Goal: Task Accomplishment & Management: Manage account settings

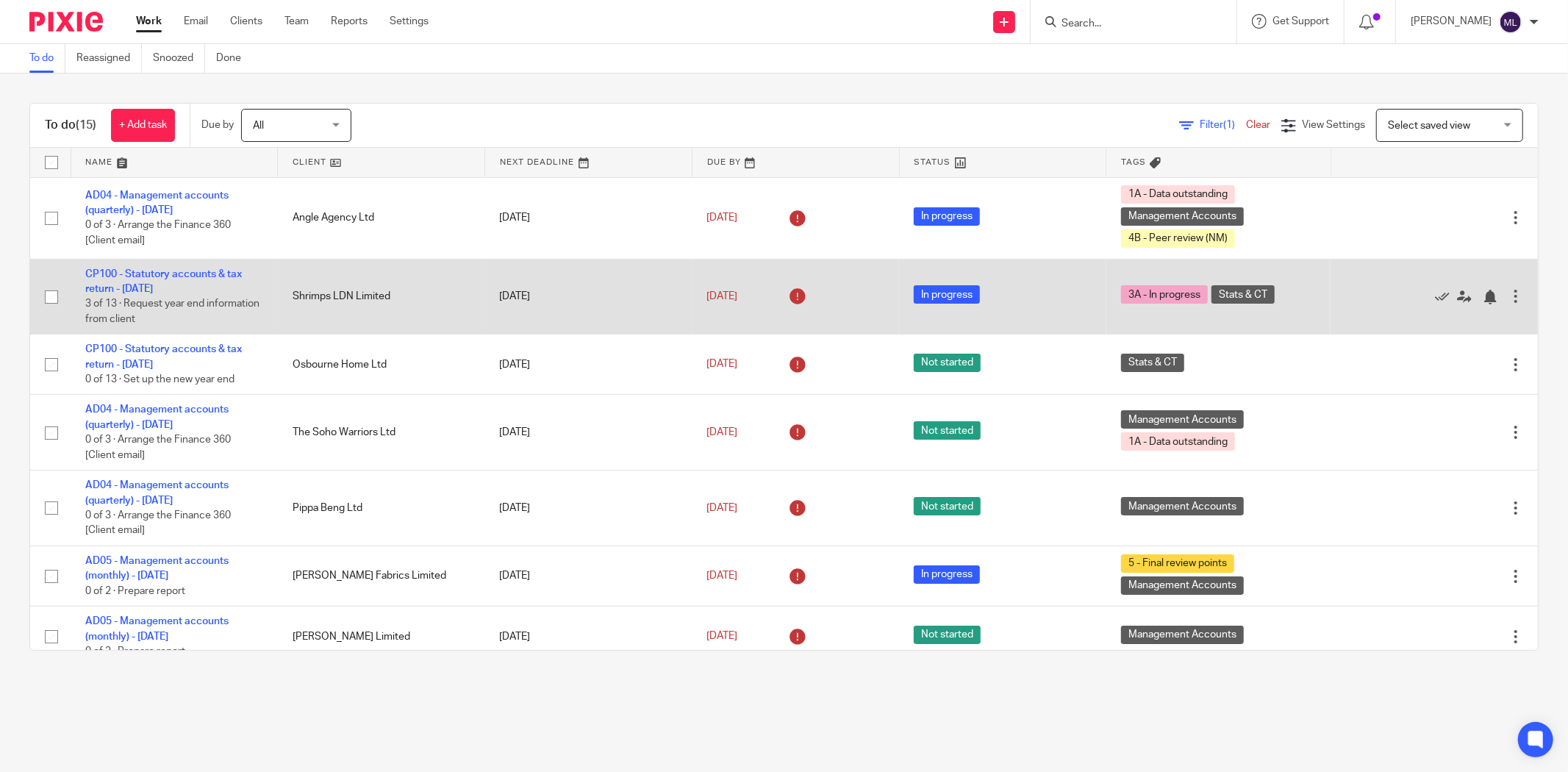
scroll to position [81, 0]
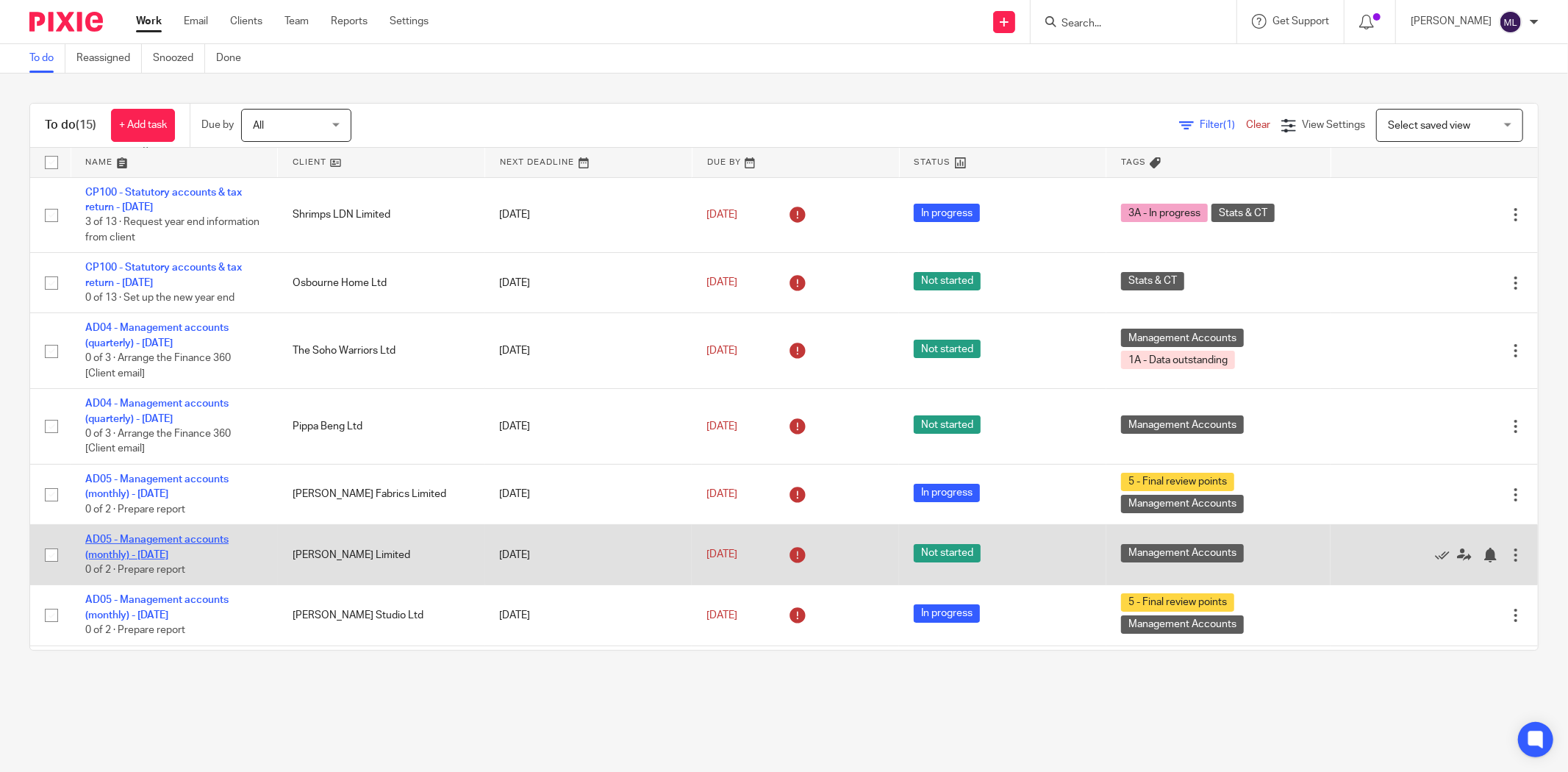
click at [150, 546] on link "AD05 - Management accounts (monthly) - [DATE]" at bounding box center [156, 547] width 144 height 25
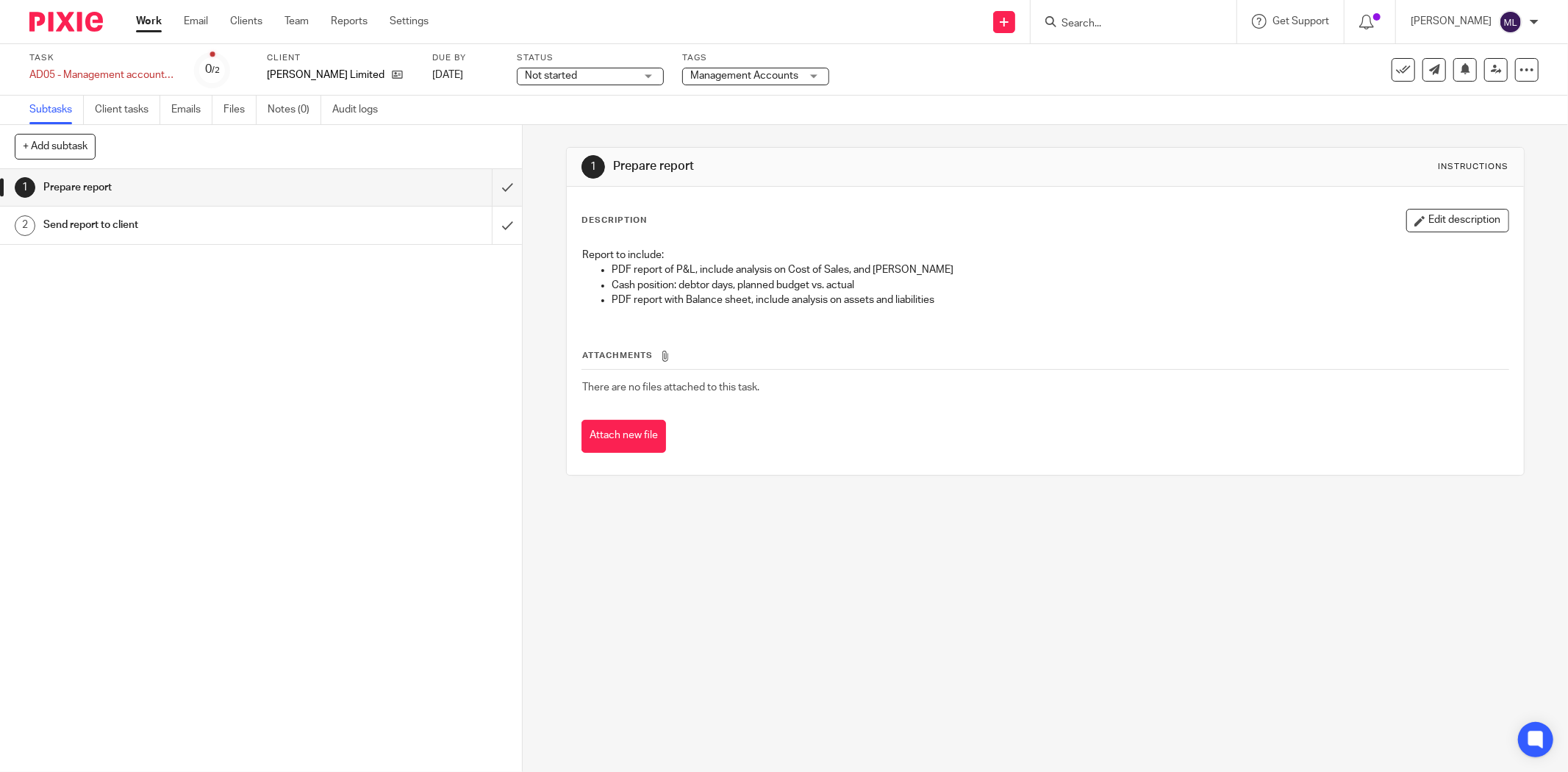
click at [561, 79] on span "Not started" at bounding box center [552, 75] width 52 height 10
click at [565, 127] on span "In progress" at bounding box center [552, 129] width 51 height 10
drag, startPoint x: 739, startPoint y: 93, endPoint x: 747, endPoint y: 81, distance: 14.4
click at [743, 87] on div "Task AD05 - Management accounts (monthly) - July 31, 2025 Save AD05 - Managemen…" at bounding box center [784, 70] width 1568 height 51
click at [747, 81] on span "Management Accounts" at bounding box center [746, 76] width 110 height 15
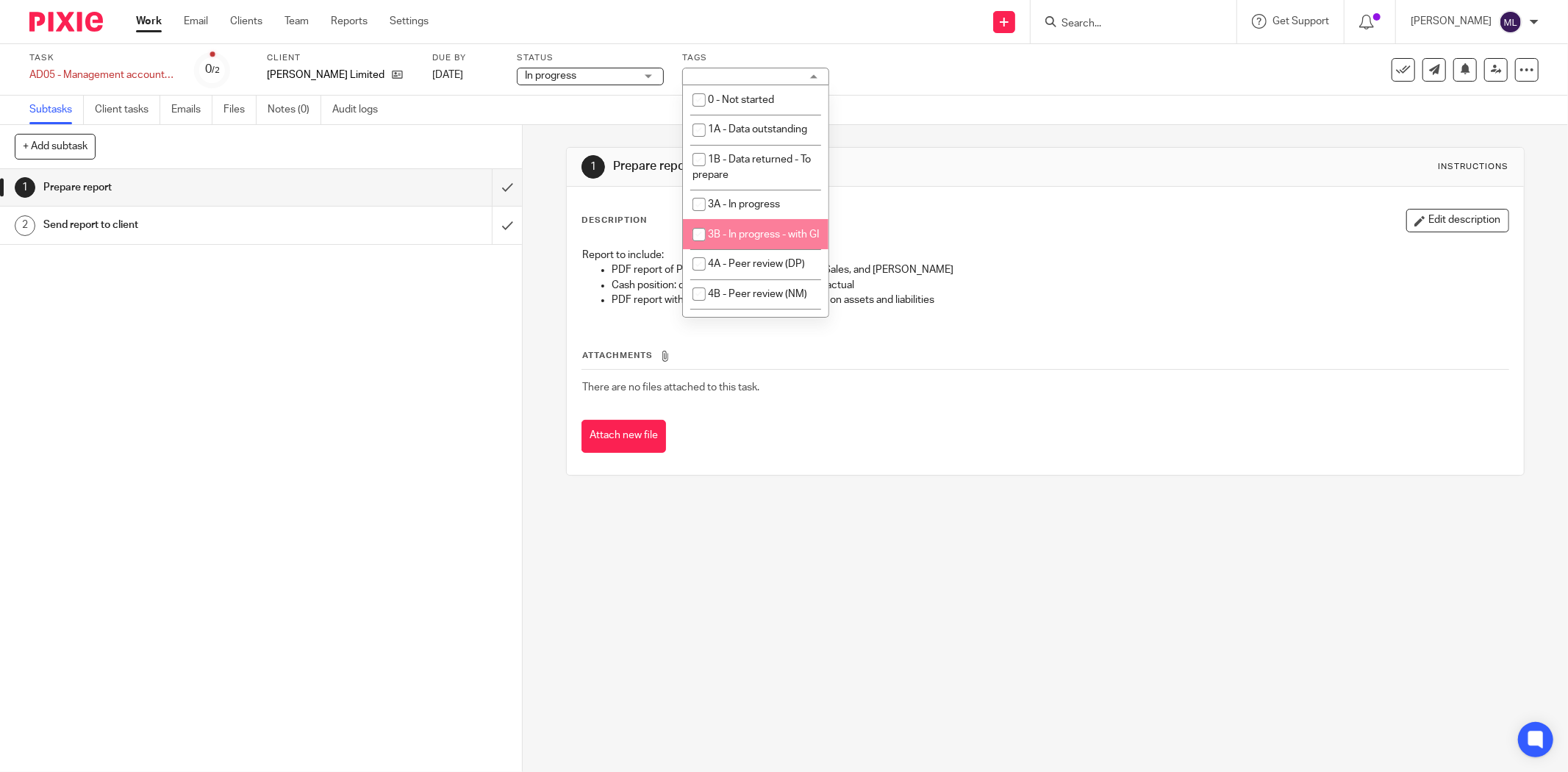
scroll to position [81, 0]
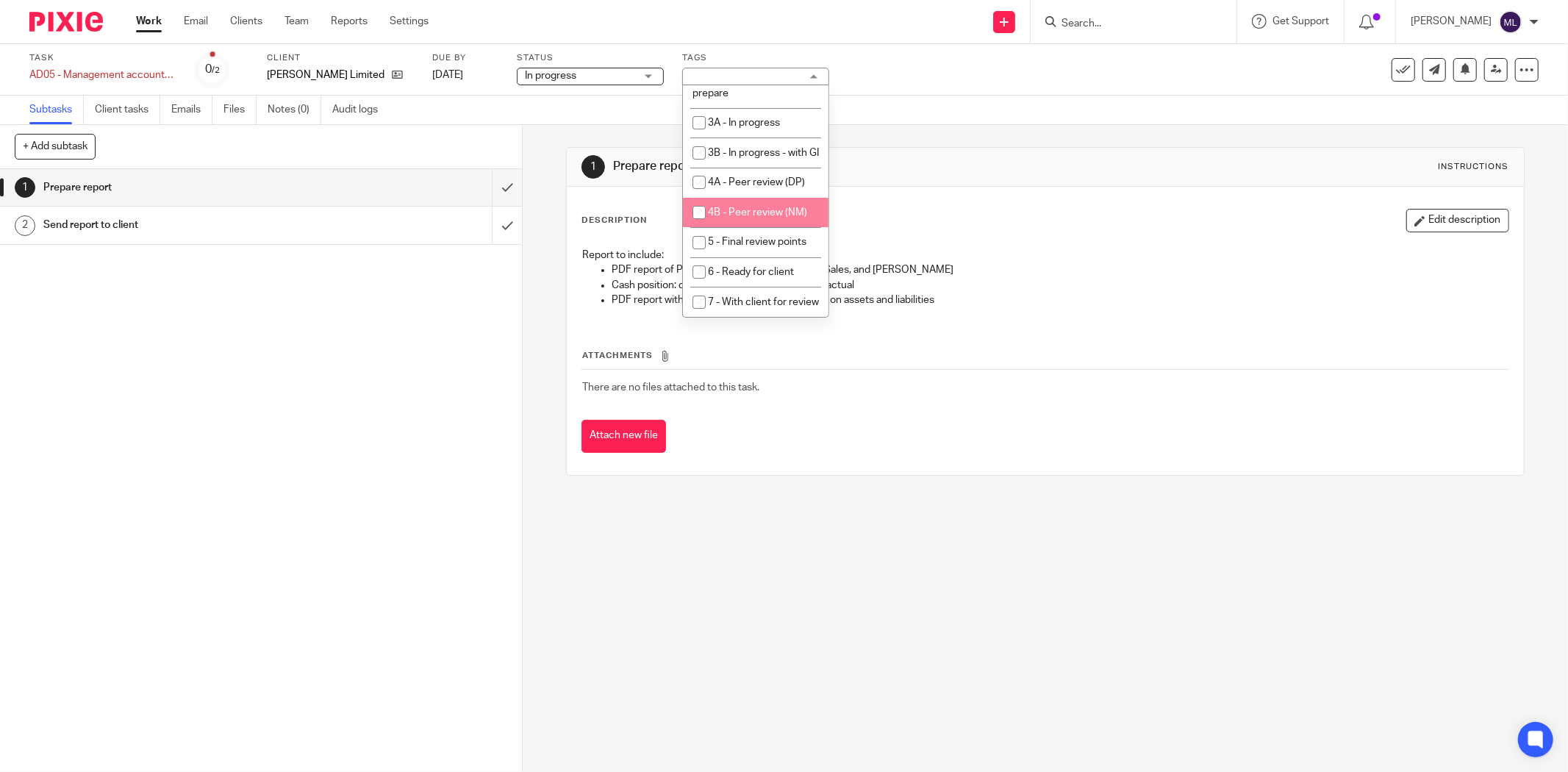
click at [748, 228] on li "4B - Peer review (NM)" at bounding box center [756, 212] width 145 height 30
checkbox input "true"
click at [979, 156] on div "1 Prepare report Instructions" at bounding box center [1045, 167] width 928 height 23
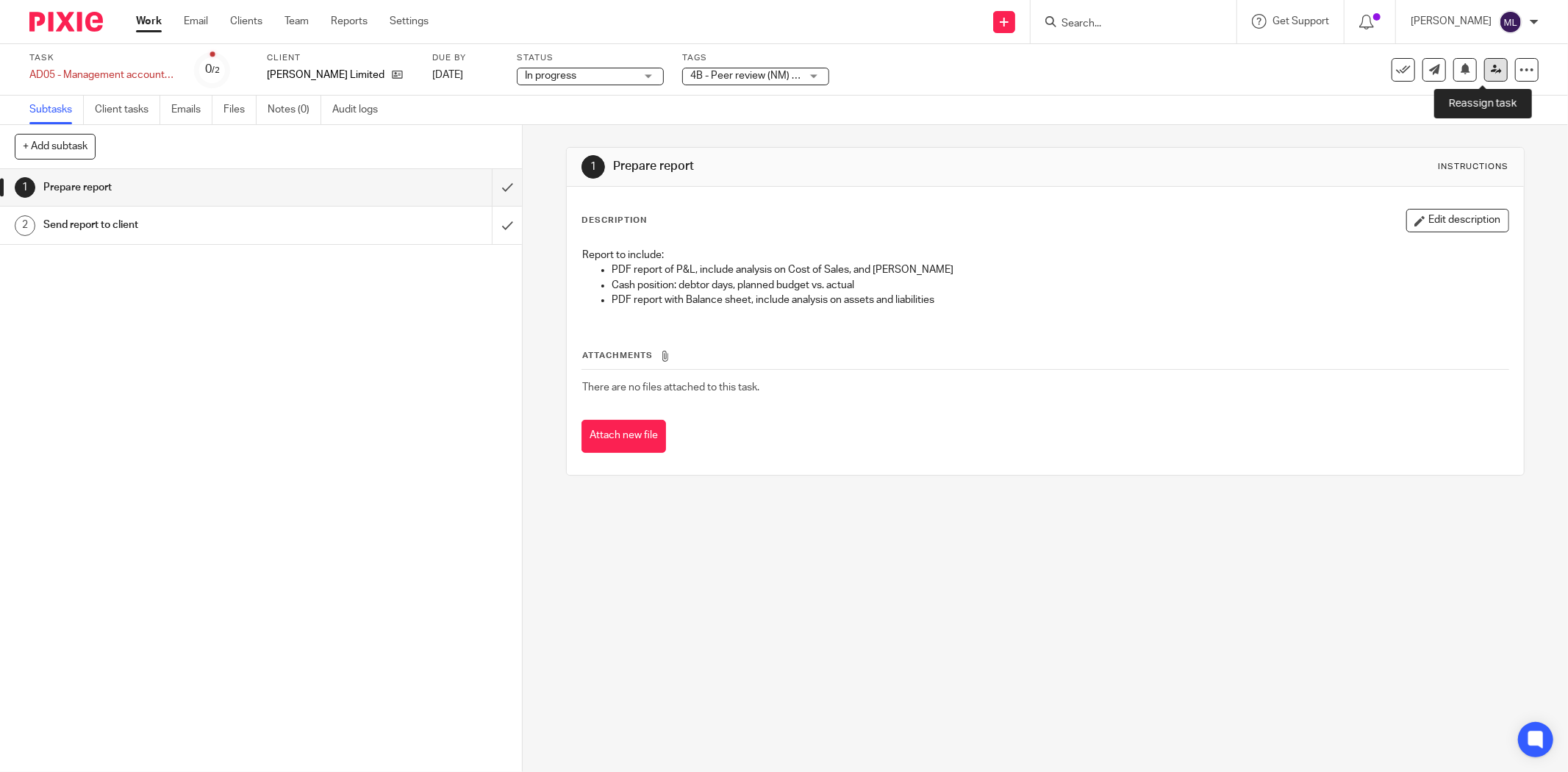
click at [1491, 67] on icon at bounding box center [1497, 70] width 11 height 11
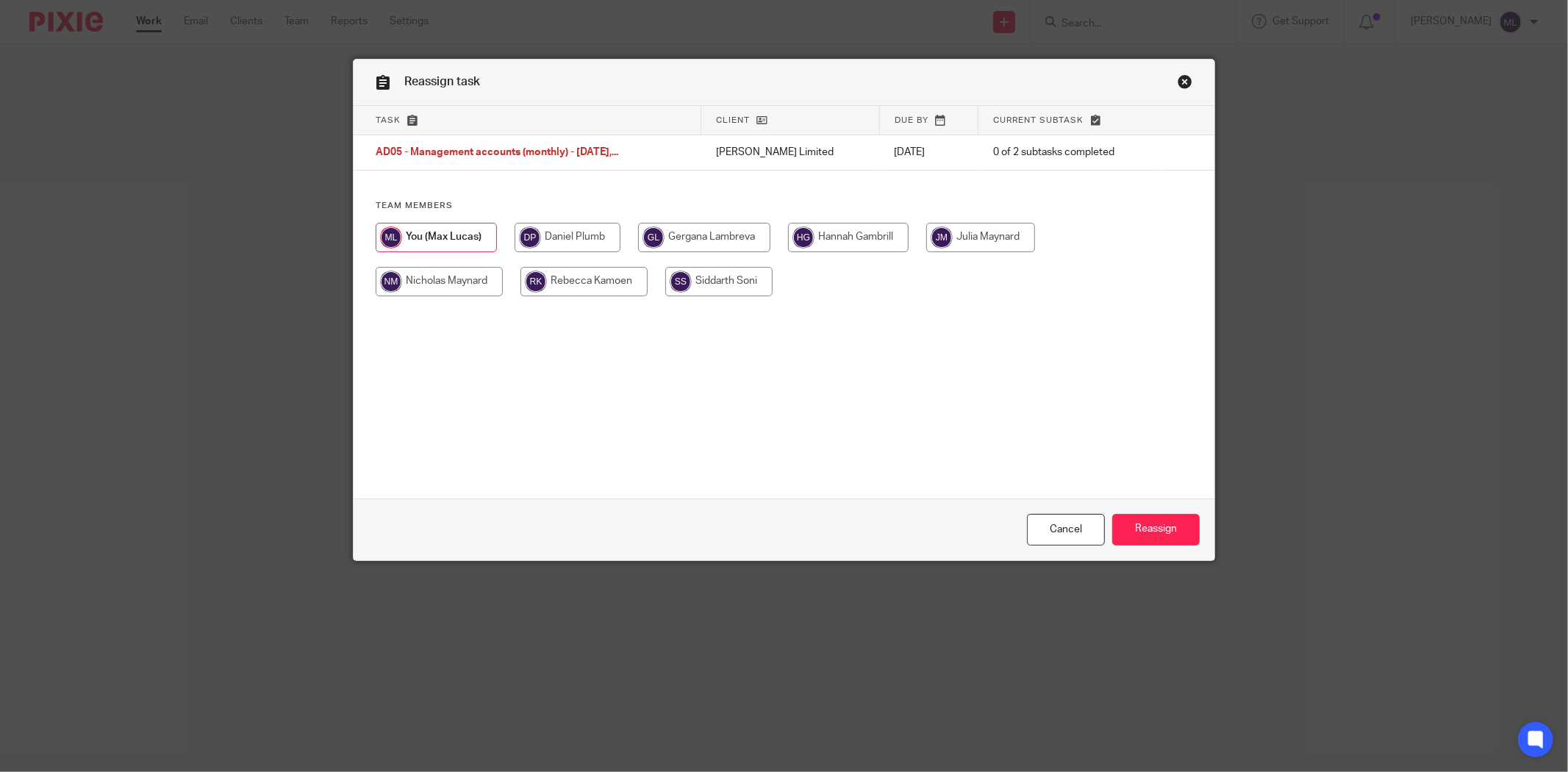
click at [464, 283] on input "radio" at bounding box center [439, 282] width 127 height 30
radio input "true"
click at [1120, 526] on input "Reassign" at bounding box center [1155, 529] width 88 height 32
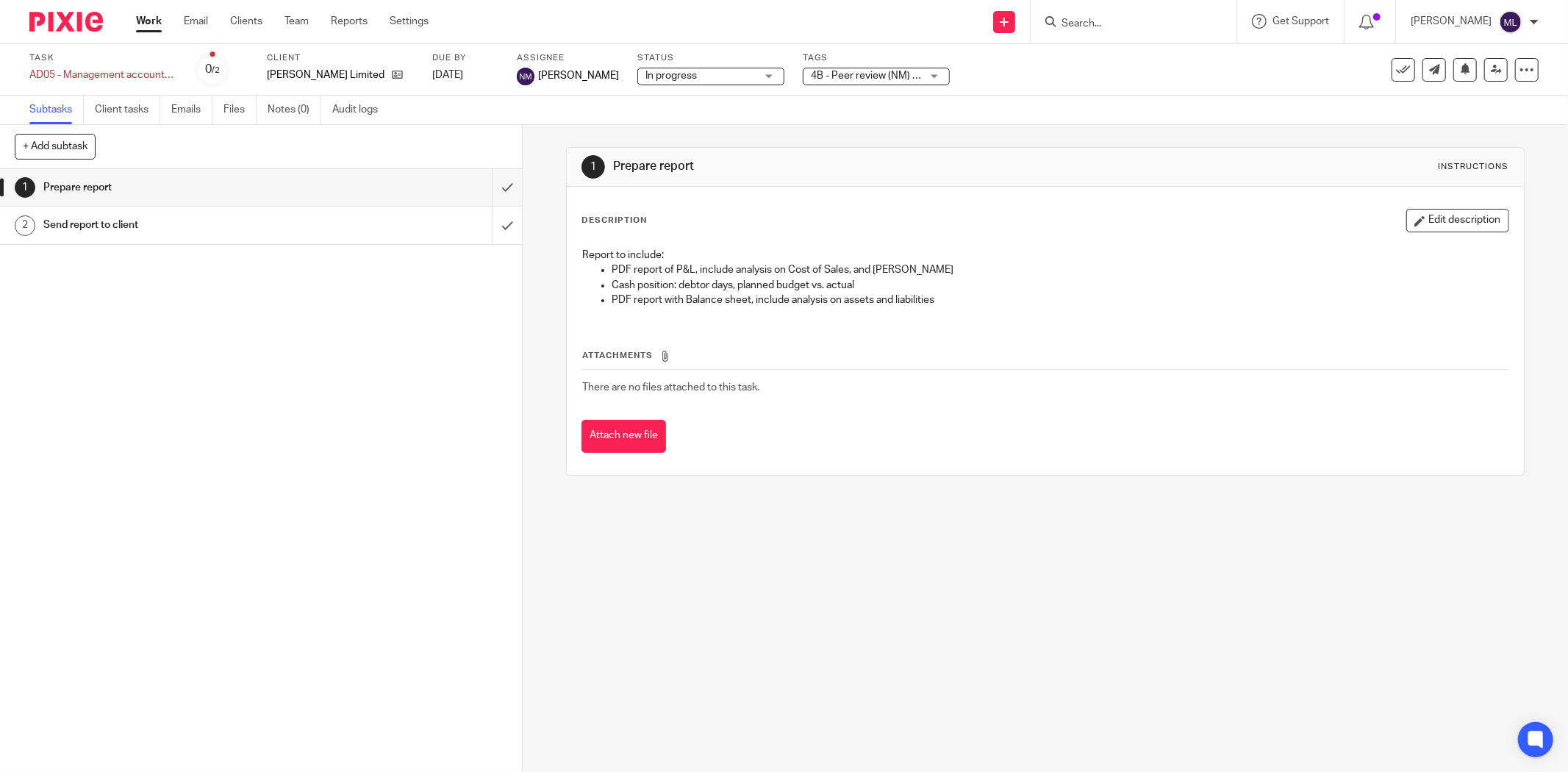
click at [159, 14] on link "Work" at bounding box center [149, 21] width 26 height 14
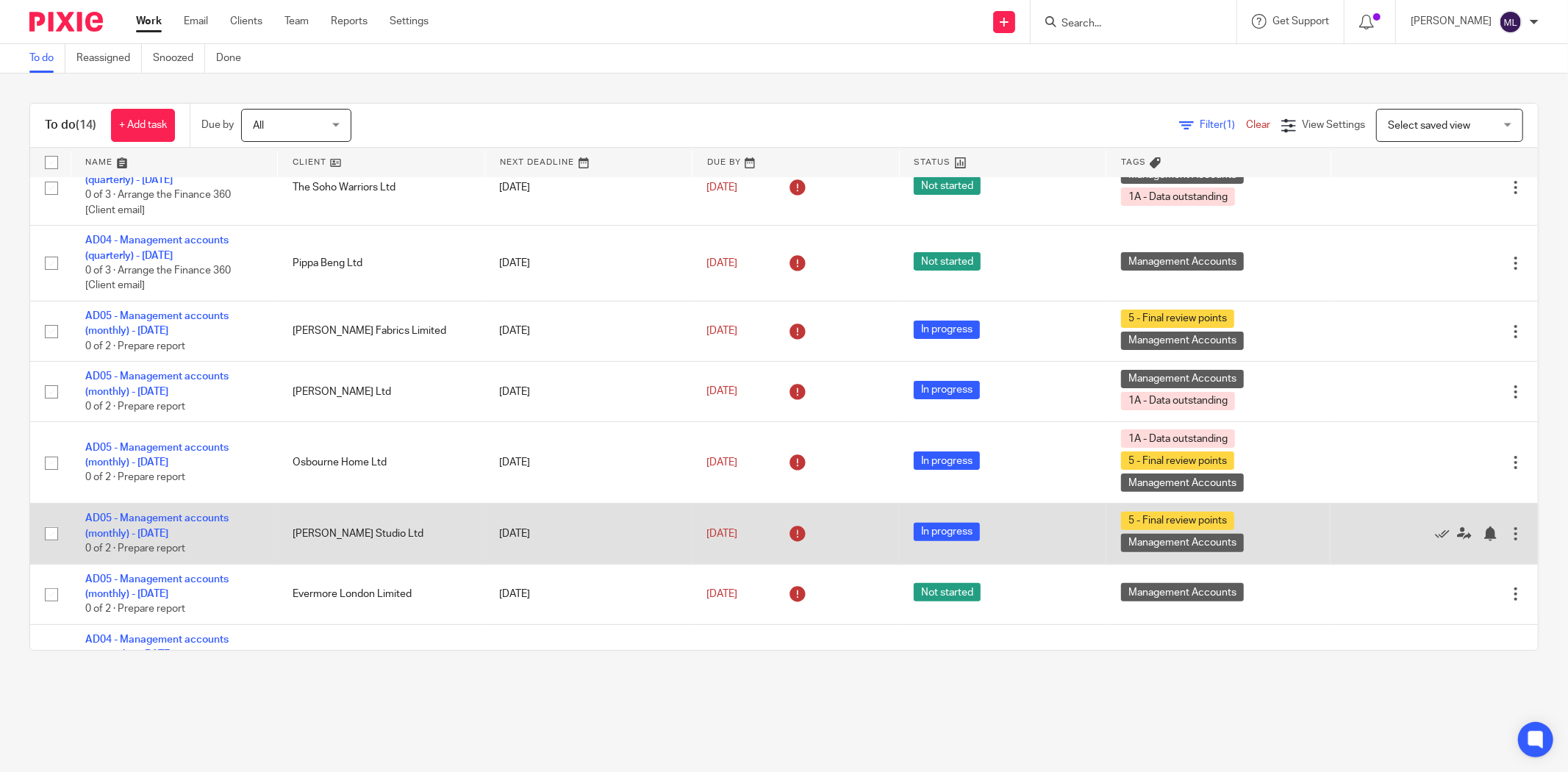
scroll to position [327, 0]
